Goal: Task Accomplishment & Management: Use online tool/utility

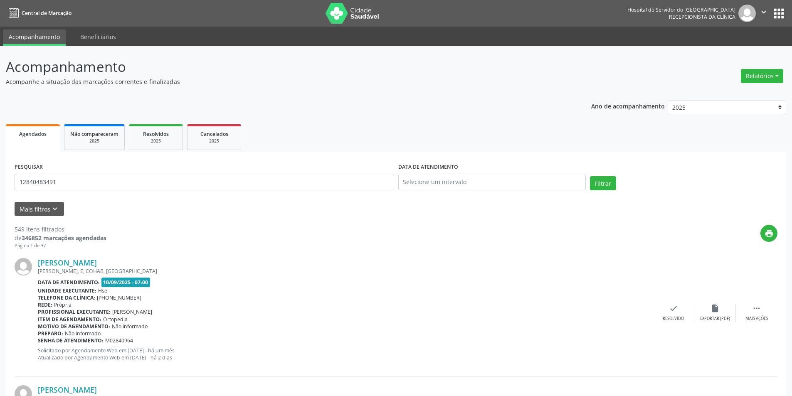
type input "12840483491"
click at [590, 176] on button "Filtrar" at bounding box center [603, 183] width 26 height 14
drag, startPoint x: 65, startPoint y: 177, endPoint x: 0, endPoint y: 196, distance: 67.4
type input "10366601415"
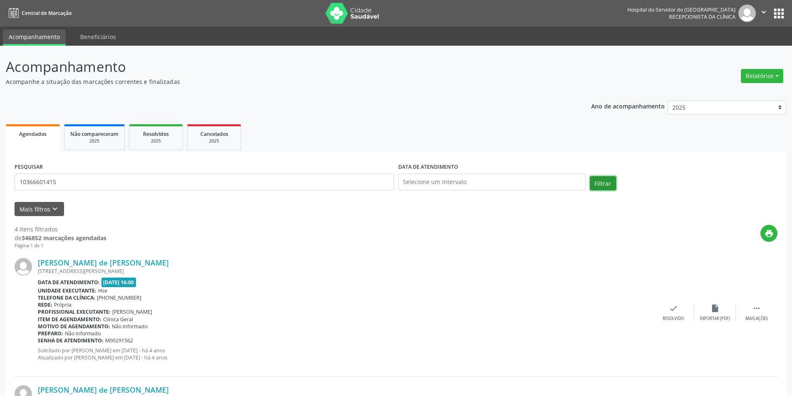
click at [597, 178] on button "Filtrar" at bounding box center [603, 183] width 26 height 14
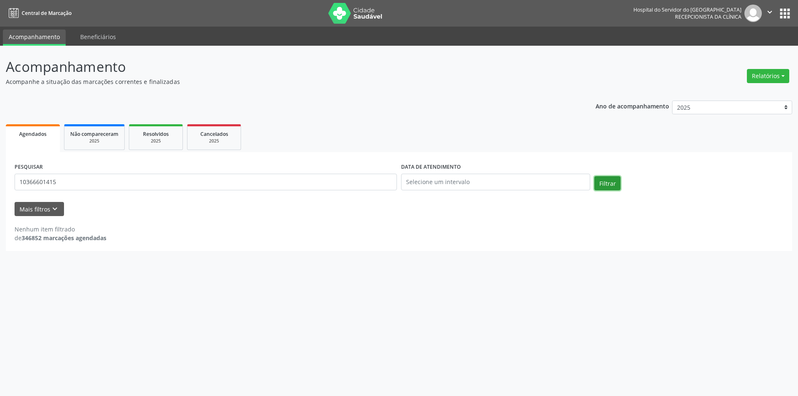
click at [605, 182] on button "Filtrar" at bounding box center [607, 183] width 26 height 14
click at [763, 76] on button "Relatórios" at bounding box center [768, 76] width 42 height 14
click at [729, 92] on link "Agendamentos" at bounding box center [744, 94] width 89 height 12
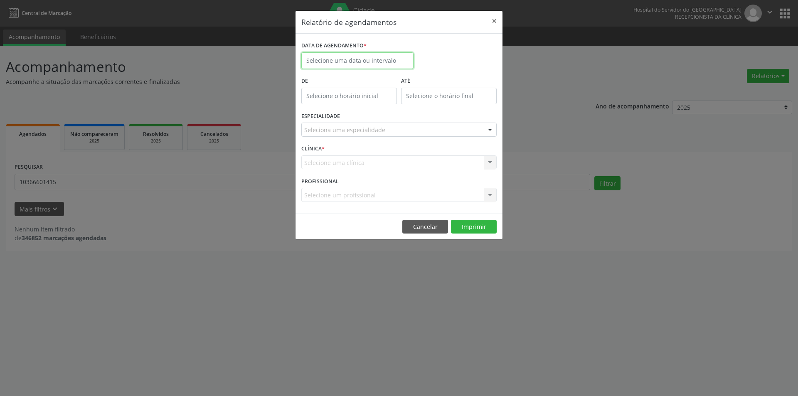
click at [363, 62] on input "text" at bounding box center [357, 60] width 112 height 17
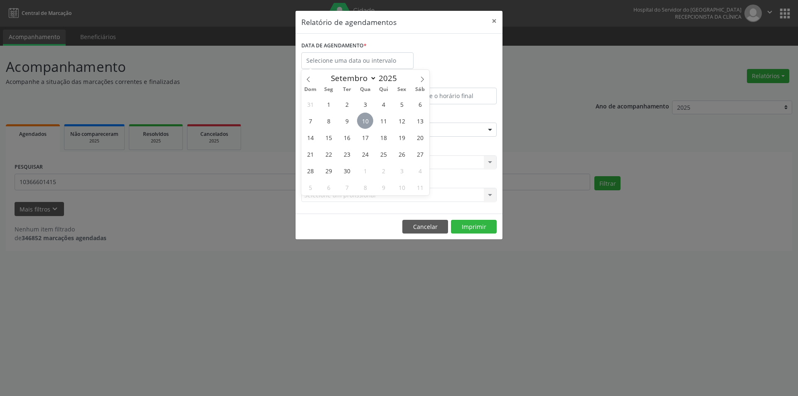
click at [362, 122] on span "10" at bounding box center [365, 121] width 16 height 16
type input "[DATE]"
click at [362, 118] on span "10" at bounding box center [365, 121] width 16 height 16
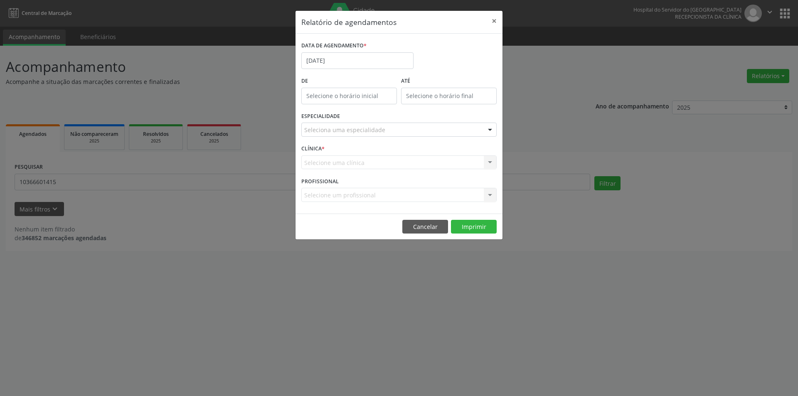
click at [362, 118] on div "ESPECIALIDADE Seleciona uma especialidade Todas as especialidades Alergologia A…" at bounding box center [398, 126] width 199 height 32
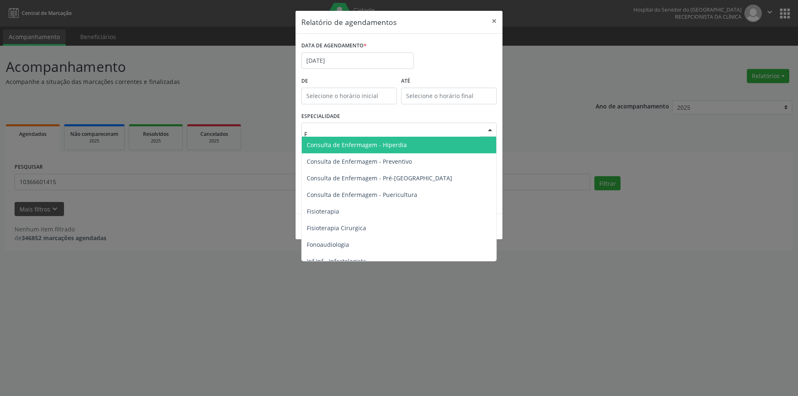
type input "FI"
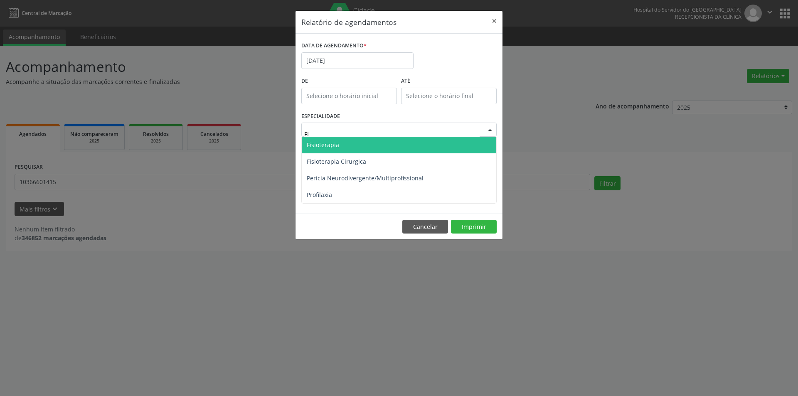
click at [329, 142] on span "Fisioterapia" at bounding box center [323, 145] width 32 height 8
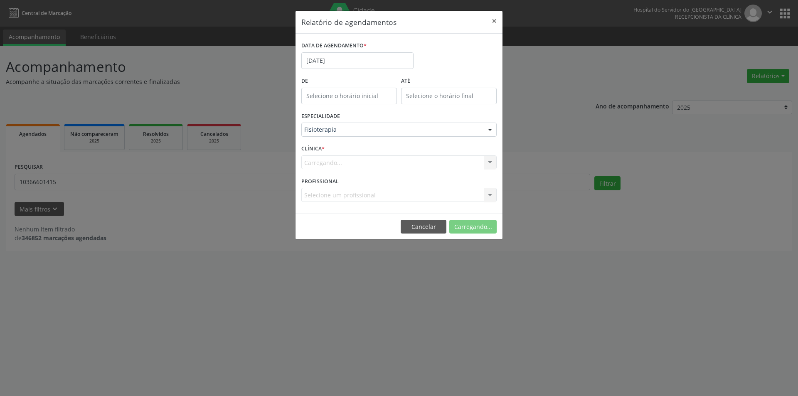
click at [313, 162] on div "Carregando... Hse Nenhum resultado encontrado para: " " Não há nenhuma opção pa…" at bounding box center [398, 162] width 195 height 14
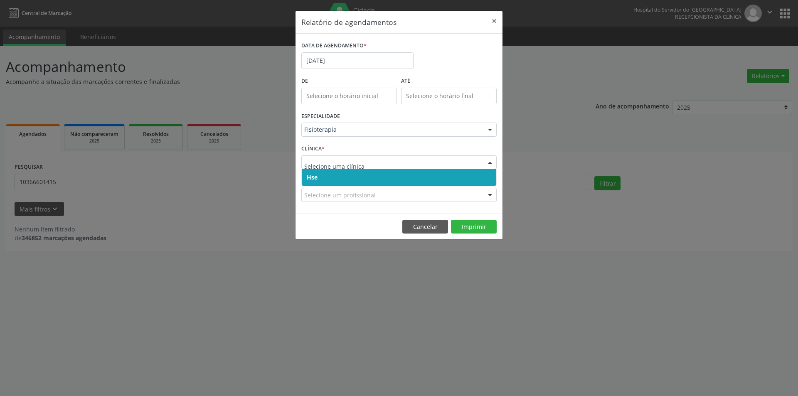
click at [315, 170] on span "Hse" at bounding box center [399, 177] width 194 height 17
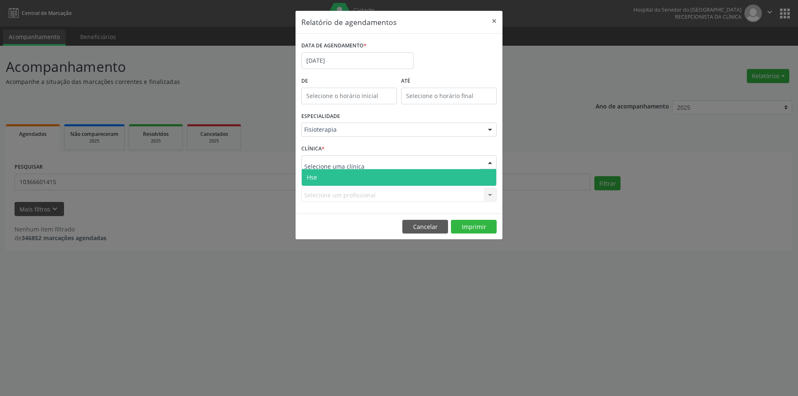
click at [314, 172] on span "Hse" at bounding box center [399, 177] width 194 height 17
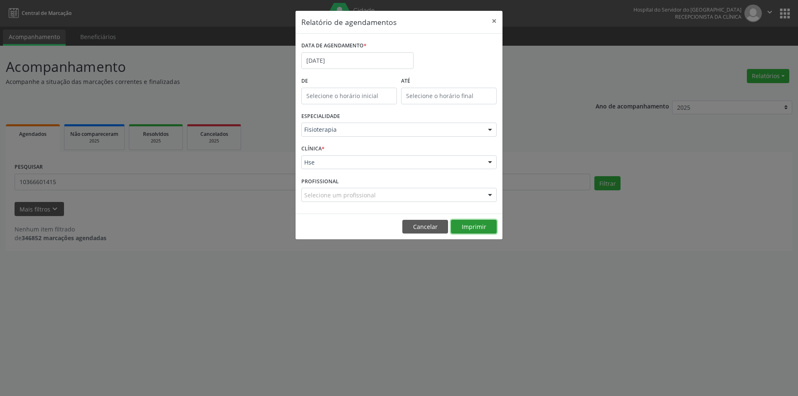
click at [474, 231] on button "Imprimir" at bounding box center [474, 227] width 46 height 14
click at [494, 21] on button "×" at bounding box center [494, 21] width 17 height 20
